Goal: Use online tool/utility: Utilize a website feature to perform a specific function

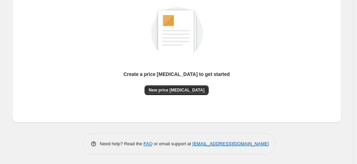
scroll to position [95, 0]
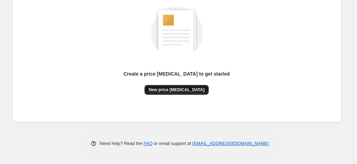
click at [170, 88] on span "New price [MEDICAL_DATA]" at bounding box center [177, 90] width 56 height 6
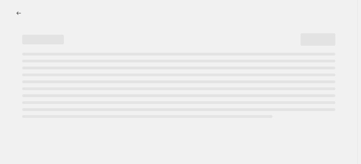
select select "percentage"
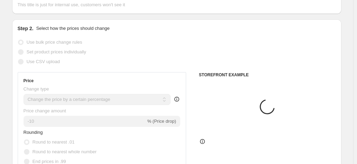
scroll to position [104, 0]
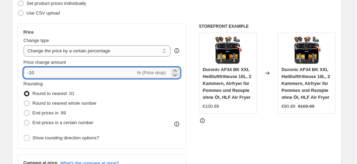
click at [65, 76] on input "-10" at bounding box center [80, 72] width 112 height 11
type input "-1"
type input "-30"
click at [293, 104] on div "Duronic AF34 BK XXL Heißluftfritteuse 10L, 2 Kammern, Airfryer für Pommes und R…" at bounding box center [307, 88] width 50 height 44
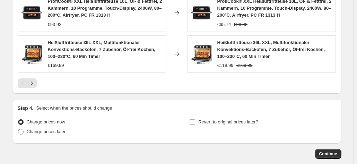
scroll to position [581, 0]
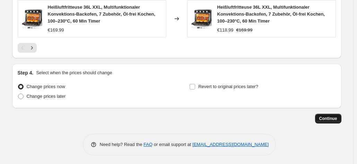
click at [329, 117] on span "Continue" at bounding box center [329, 119] width 18 height 6
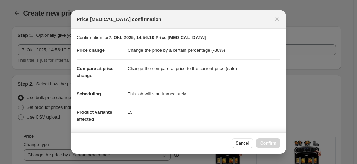
scroll to position [0, 0]
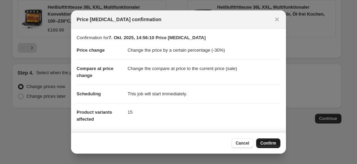
click at [269, 142] on span "Confirm" at bounding box center [269, 144] width 16 height 6
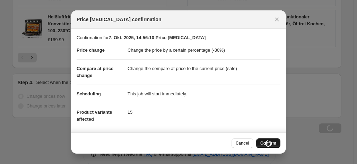
scroll to position [581, 0]
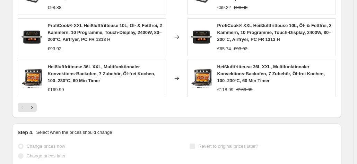
select select "percentage"
